Goal: Transaction & Acquisition: Purchase product/service

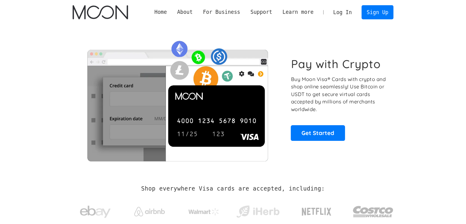
click at [350, 10] on link "Log In" at bounding box center [342, 12] width 29 height 13
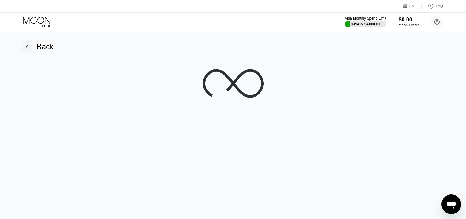
click at [274, 10] on div "EN Language Select an item Save FAQ" at bounding box center [233, 6] width 466 height 13
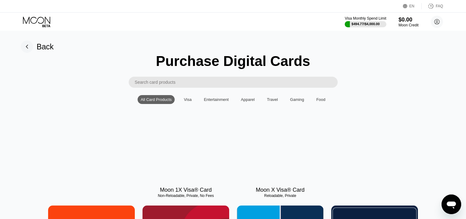
scroll to position [12, 0]
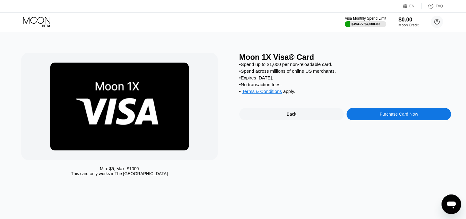
click at [347, 166] on div "Moon 1X Visa® Card • Spend up to $1,000 per non-reloadable card. • Spend across…" at bounding box center [345, 116] width 212 height 126
click at [382, 116] on div "Purchase Card Now" at bounding box center [399, 114] width 38 height 5
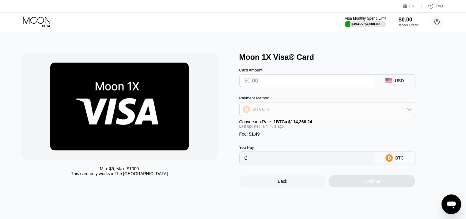
click at [335, 110] on div "BITCOIN" at bounding box center [327, 109] width 175 height 12
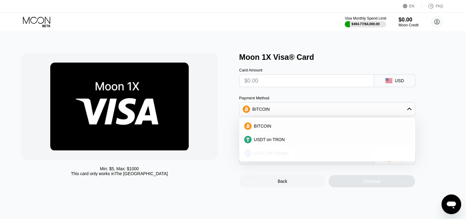
click at [299, 155] on div "USDC on Polygon" at bounding box center [331, 152] width 159 height 5
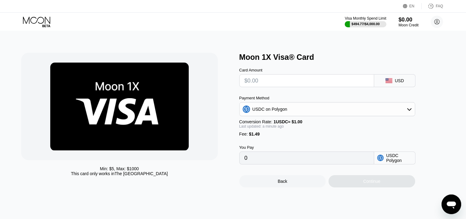
click at [287, 82] on input "text" at bounding box center [307, 80] width 124 height 12
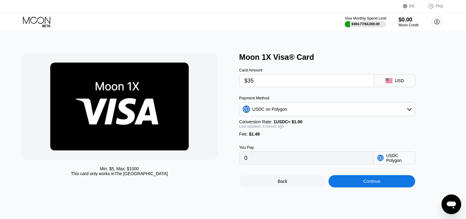
type input "$3"
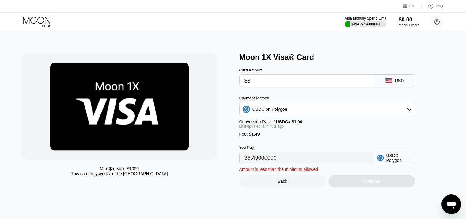
type input "4.49000000"
type input "$39"
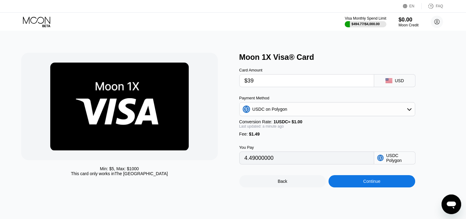
type input "40.49000000"
type input "$3"
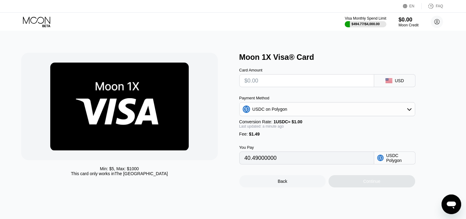
type input "0"
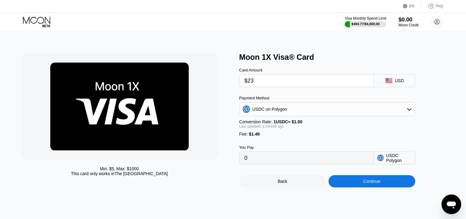
type input "$239"
type input "240.49000000"
type input "$239"
click at [367, 184] on div "Continue" at bounding box center [371, 181] width 17 height 5
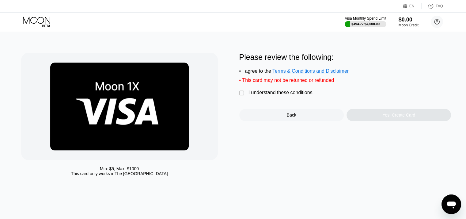
click at [242, 96] on div "" at bounding box center [242, 93] width 6 height 6
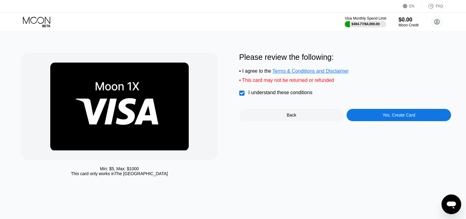
click at [399, 117] on div "Yes, Create Card" at bounding box center [398, 114] width 33 height 5
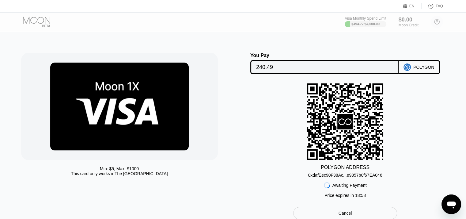
click at [352, 176] on div "0xdafEec90F38Ac...e9857b0f67EA046" at bounding box center [345, 175] width 74 height 5
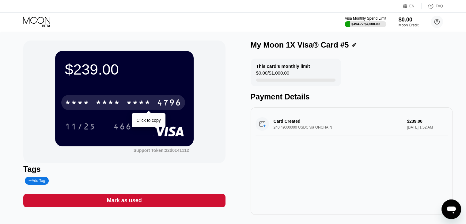
click at [135, 101] on div "* * * *" at bounding box center [138, 103] width 25 height 10
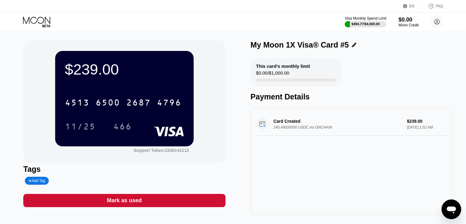
click at [26, 144] on div "$239.00 4513 6500 2687 4796 11/25 466 Support Token: 22d0c41112" at bounding box center [124, 101] width 202 height 123
click at [16, 147] on div "$239.00 4513 6500 2687 4796 11/25 466 Support Token: 22d0c41112 Tags Add Tag Ma…" at bounding box center [233, 130] width 466 height 199
